Goal: Navigation & Orientation: Find specific page/section

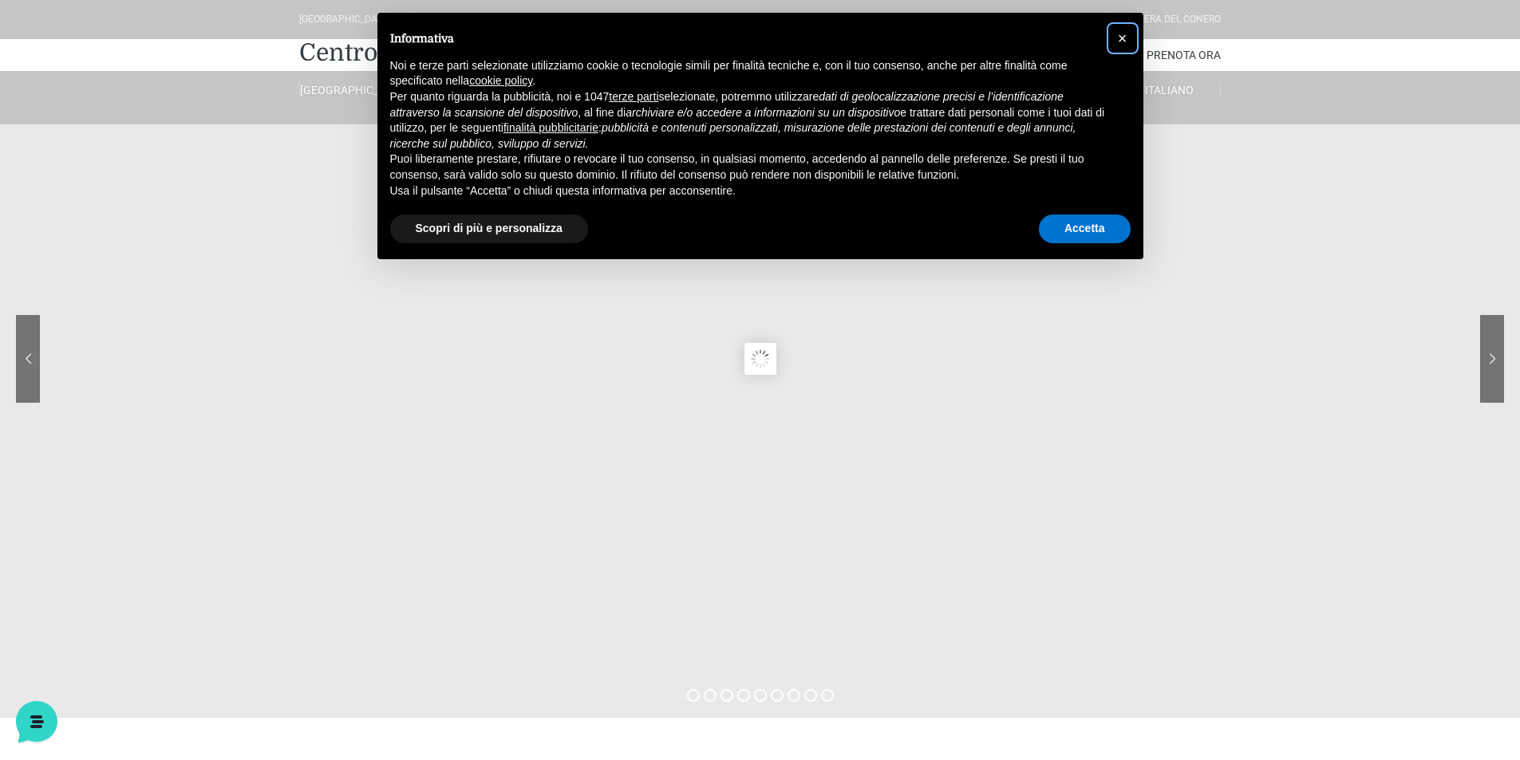
click at [1118, 41] on span "×" at bounding box center [1123, 39] width 10 height 18
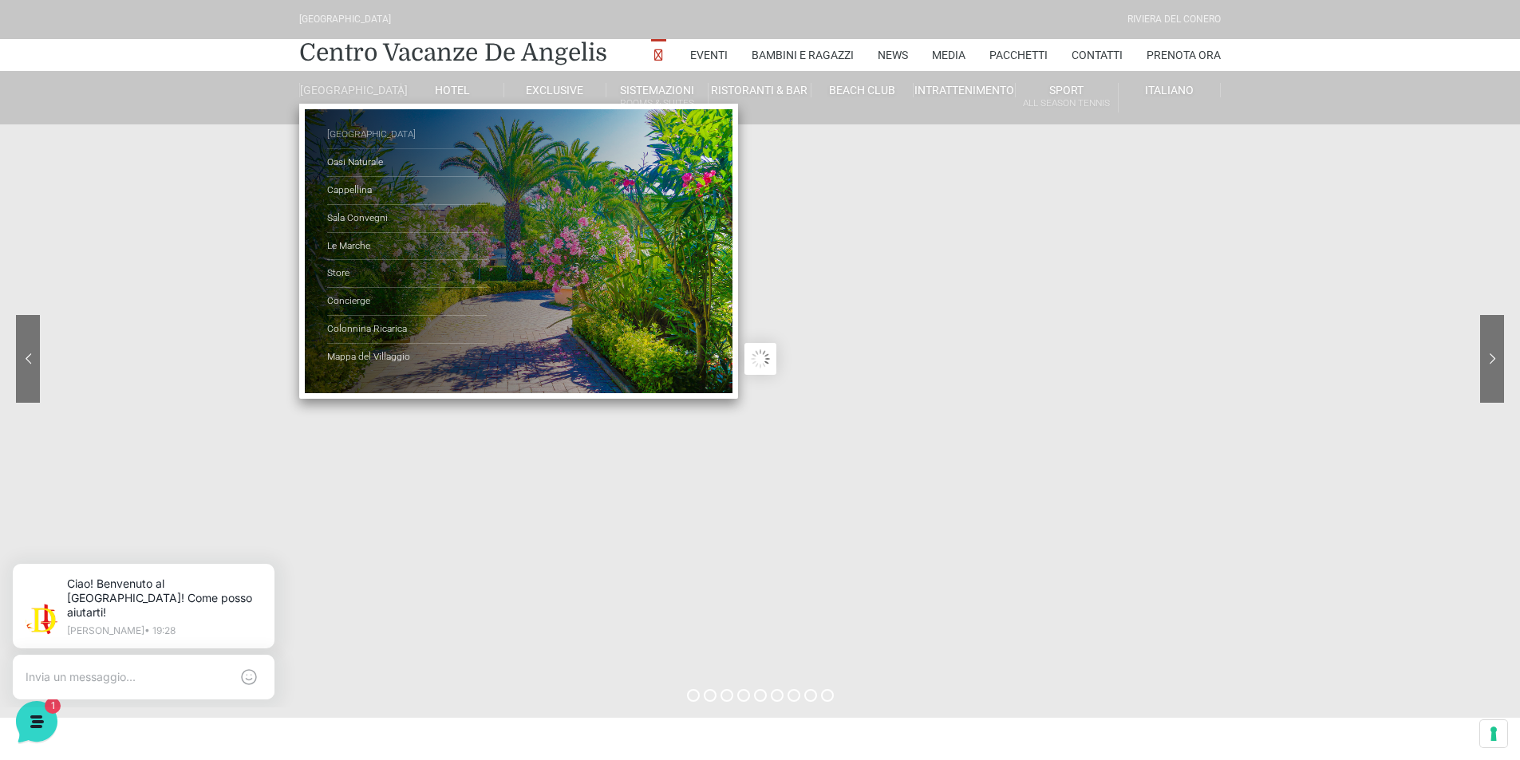
click at [337, 141] on link "[GEOGRAPHIC_DATA]" at bounding box center [407, 135] width 160 height 28
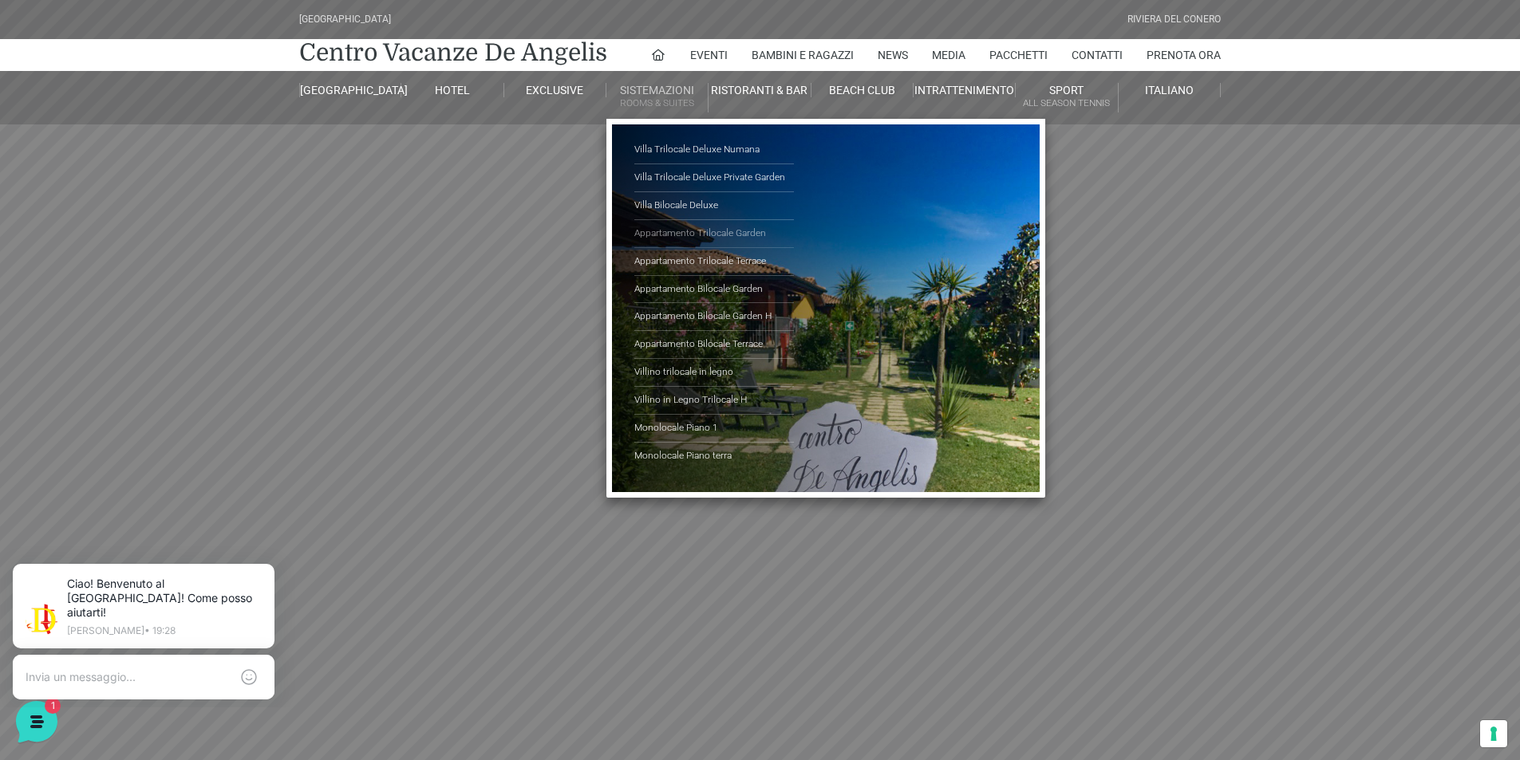
click at [688, 227] on link "Appartamento Trilocale Garden" at bounding box center [714, 234] width 160 height 28
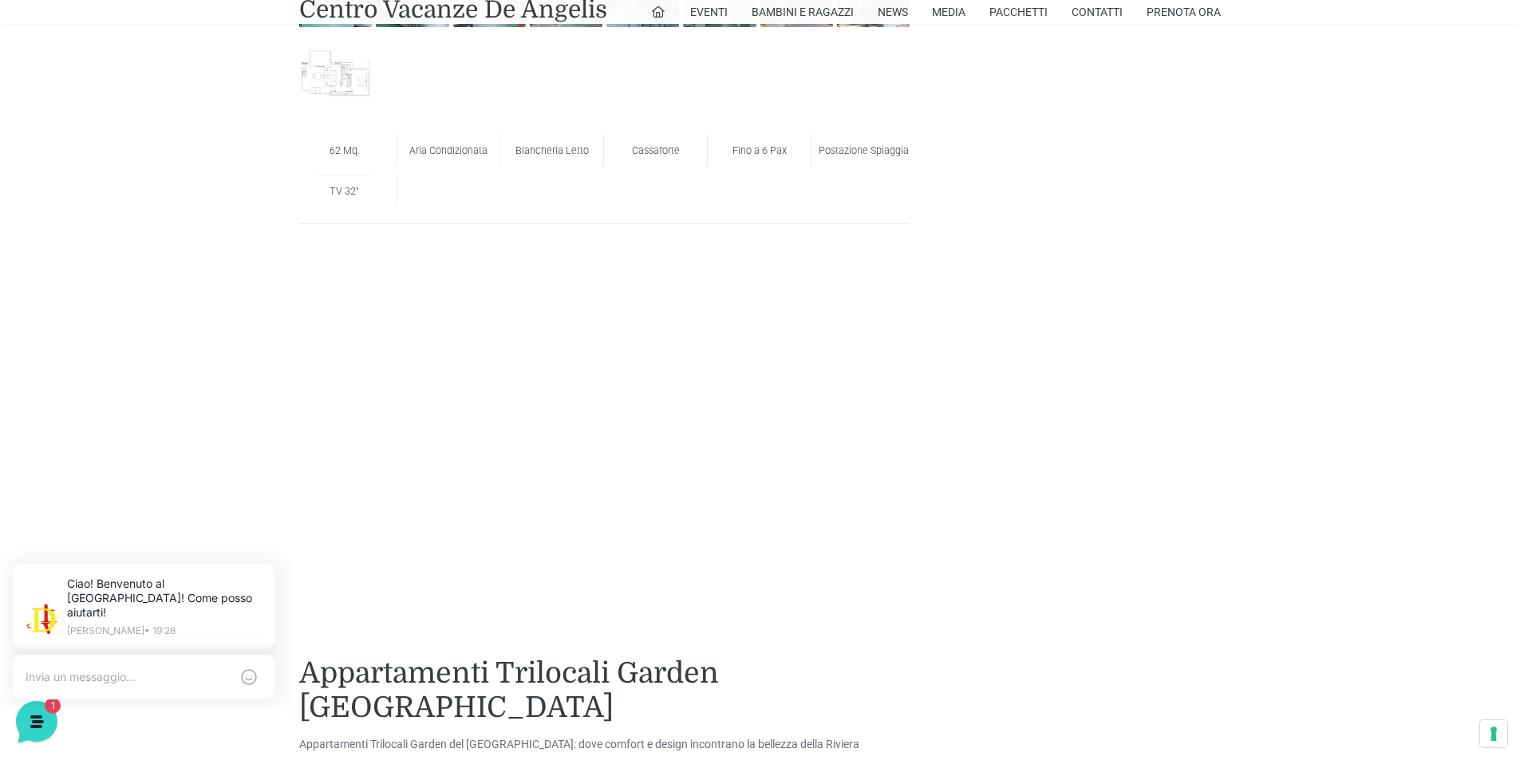
scroll to position [1356, 0]
